Goal: Information Seeking & Learning: Learn about a topic

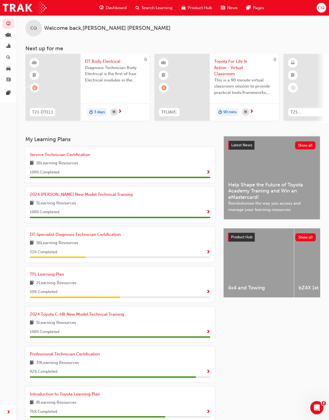
scroll to position [7, 0]
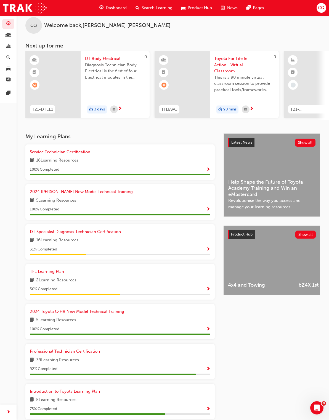
click at [209, 287] on span "Show Progress" at bounding box center [208, 289] width 4 height 5
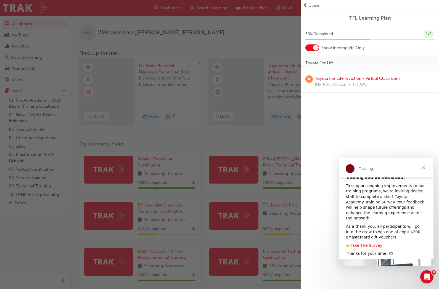
scroll to position [16, 0]
click at [329, 243] on link "Take The Survey" at bounding box center [366, 245] width 32 height 4
click at [274, 140] on div "button" at bounding box center [150, 144] width 301 height 289
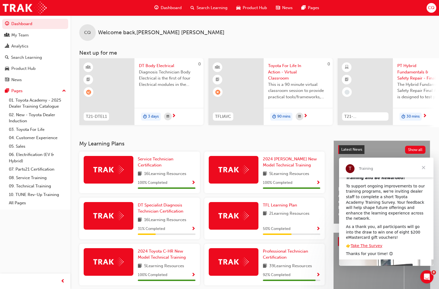
click at [186, 223] on div "DT Specialist Diagnosis Technician Certification 16 Learning Resources 31 % Com…" at bounding box center [167, 218] width 58 height 33
click at [192, 226] on span "Show Progress" at bounding box center [193, 228] width 4 height 5
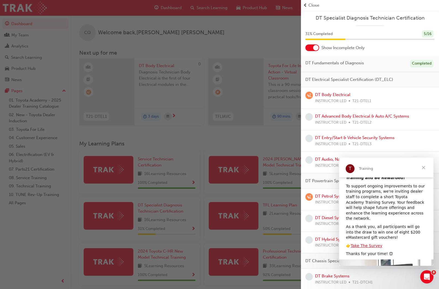
click at [329, 139] on link "DT Entry/Start & Vehicle Security Systems" at bounding box center [354, 137] width 79 height 5
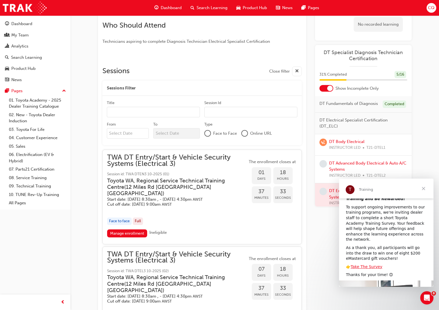
scroll to position [189, 0]
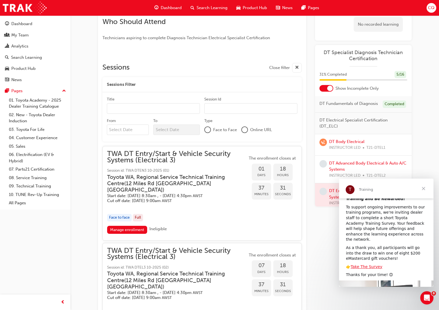
click at [185, 157] on span "TWA DT Entry/Start & Vehicle Security Systems (Electrical 3)" at bounding box center [177, 157] width 140 height 12
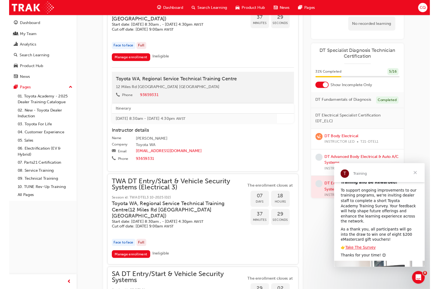
scroll to position [371, 0]
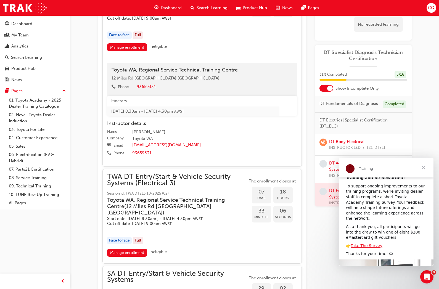
click at [329, 168] on span "Close" at bounding box center [423, 168] width 20 height 20
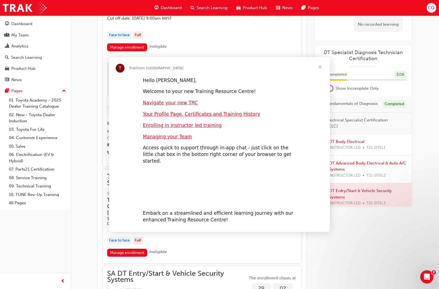
scroll to position [0, 0]
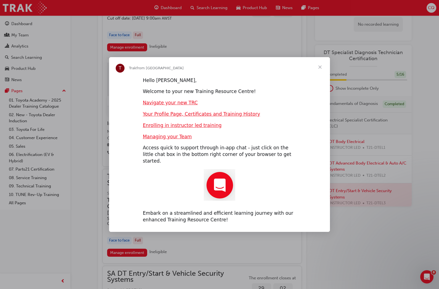
click at [319, 76] on span "31 % Completed" at bounding box center [332, 74] width 27 height 6
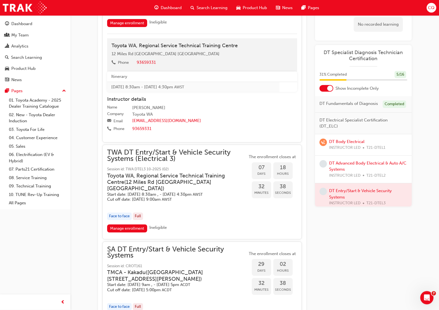
scroll to position [395, 0]
click at [206, 149] on span "TWA DT Entry/Start & Vehicle Security Systems (Electrical 3)" at bounding box center [177, 155] width 140 height 12
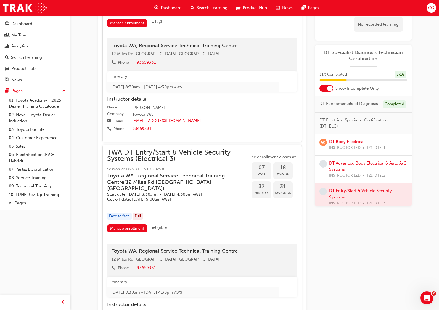
click at [136, 224] on link "Manage enrollment" at bounding box center [127, 228] width 40 height 8
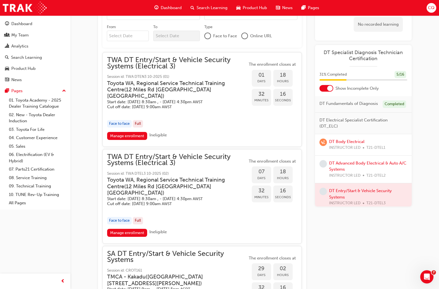
scroll to position [273, 0]
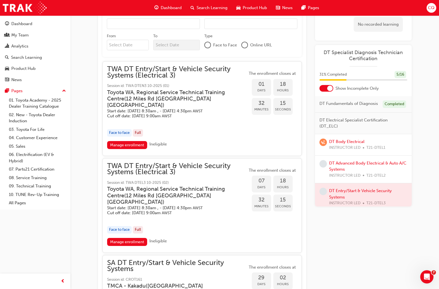
click at [194, 73] on span "TWA DT Entry/Start & Vehicle Security Systems (Electrical 3)" at bounding box center [177, 72] width 140 height 12
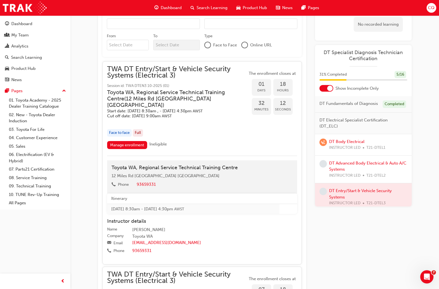
click at [132, 141] on link "Manage enrollment" at bounding box center [127, 145] width 40 height 8
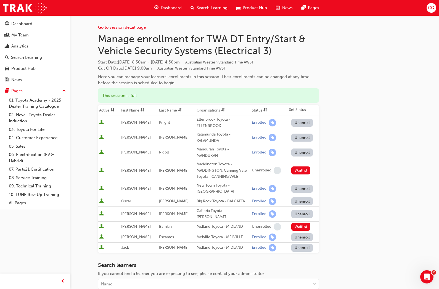
click at [170, 10] on span "Dashboard" at bounding box center [171, 8] width 21 height 6
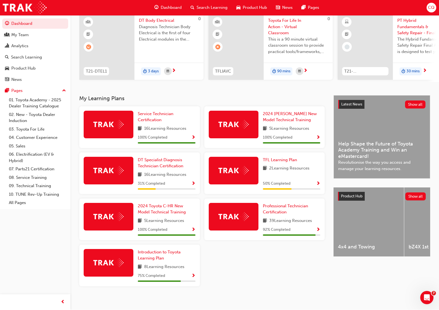
scroll to position [45, 0]
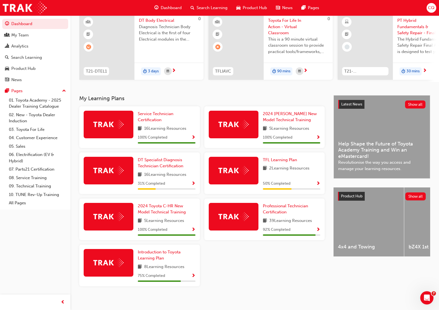
click at [195, 273] on span "Show Progress" at bounding box center [193, 275] width 4 height 5
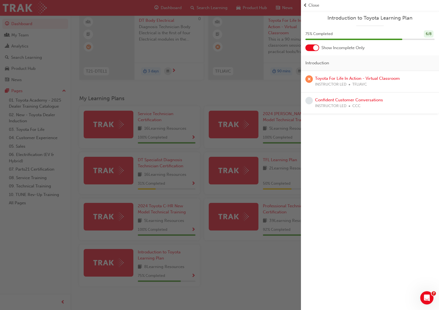
click at [312, 6] on span "Close" at bounding box center [313, 5] width 11 height 6
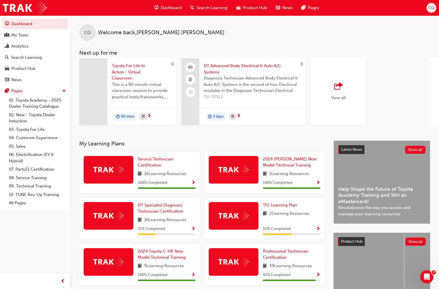
scroll to position [0, 414]
click at [329, 97] on span "View all" at bounding box center [338, 97] width 15 height 5
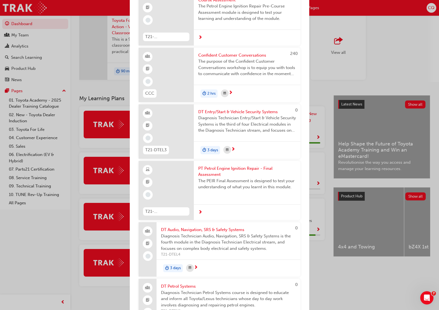
scroll to position [311, 0]
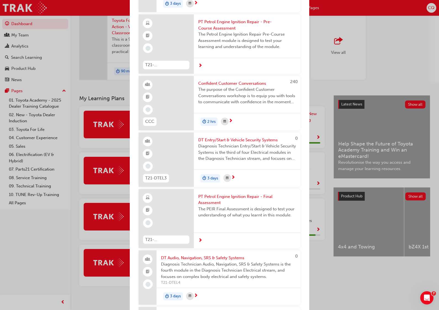
click at [329, 69] on div "Next up for me 0 T21-DTEL1 DT Body Electrical Diagnosis Technician Body Electri…" at bounding box center [219, 155] width 439 height 310
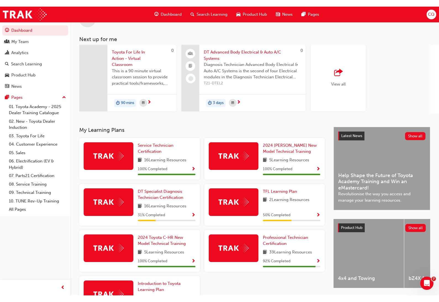
scroll to position [0, 0]
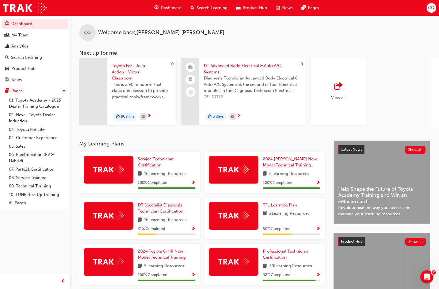
click at [215, 7] on span "Search Learning" at bounding box center [211, 8] width 31 height 6
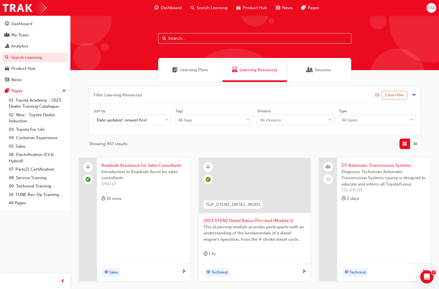
click at [202, 69] on span "Learning Plans" at bounding box center [194, 70] width 28 height 6
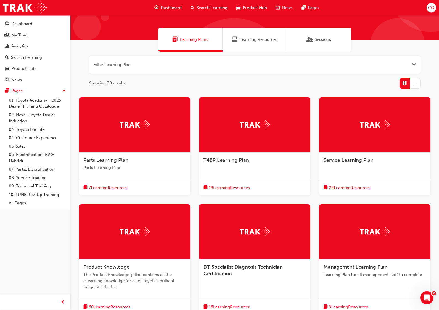
scroll to position [30, 0]
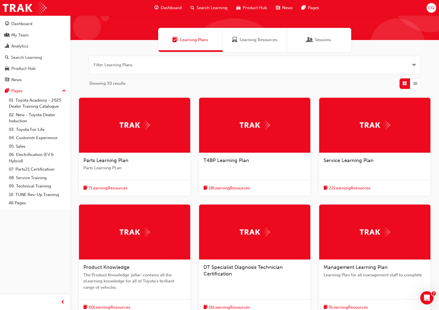
click at [241, 164] on div "T4BP Learning Plan" at bounding box center [254, 163] width 111 height 21
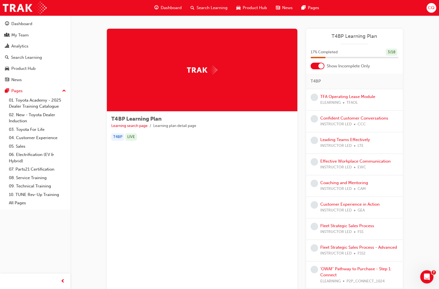
click at [329, 96] on link "TFA Operating Lease Module" at bounding box center [347, 96] width 55 height 5
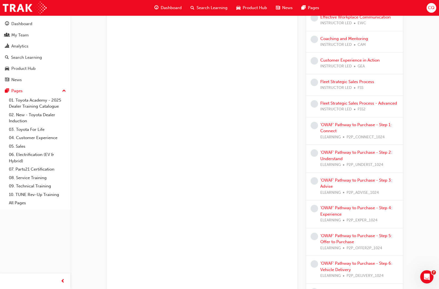
scroll to position [142, 0]
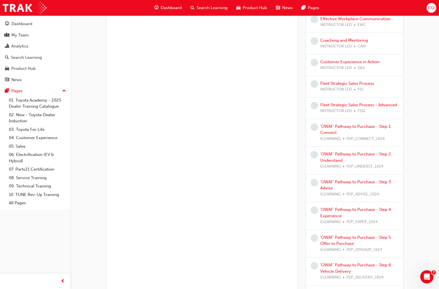
click at [329, 124] on link "'OWAF' Pathway to Purchase - Step 1: Connect" at bounding box center [355, 129] width 71 height 11
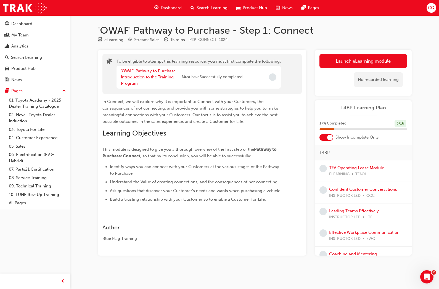
click at [150, 78] on link "'OWAF' Pathway to Purchase - Introduction to the Training Program" at bounding box center [150, 76] width 58 height 17
